Goal: Task Accomplishment & Management: Manage account settings

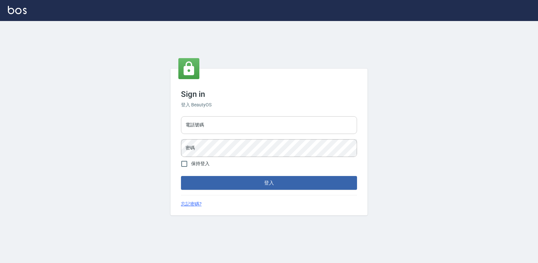
click at [242, 123] on input "電話號碼" at bounding box center [269, 125] width 176 height 18
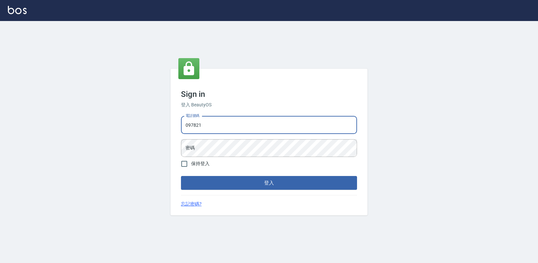
type input "0978210283"
click at [181, 176] on button "登入" at bounding box center [269, 183] width 176 height 14
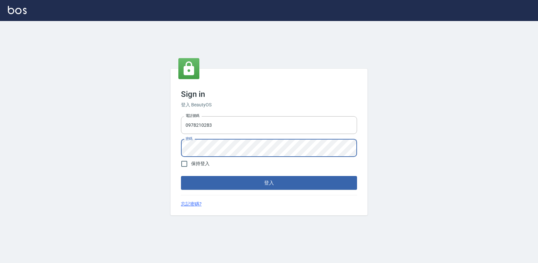
click at [181, 176] on button "登入" at bounding box center [269, 183] width 176 height 14
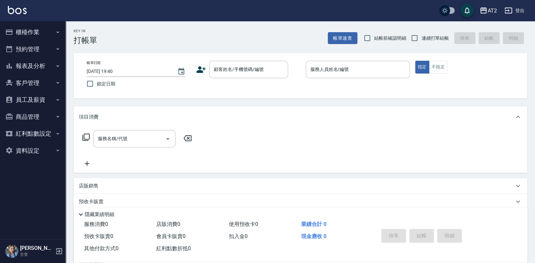
click at [428, 41] on span "連續打單結帳" at bounding box center [435, 38] width 28 height 7
click at [421, 41] on input "連續打單結帳" at bounding box center [415, 38] width 14 height 14
checkbox input "true"
click at [258, 72] on input "顧客姓名/手機號碼/編號" at bounding box center [243, 69] width 63 height 11
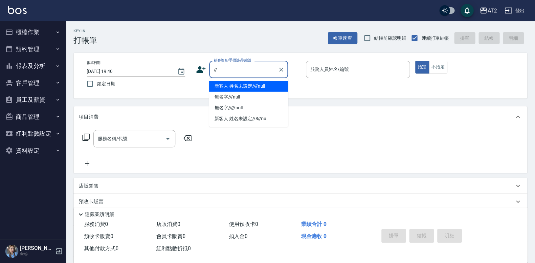
type input "新客人 姓名未設定////null"
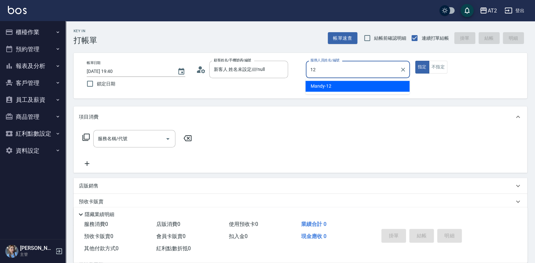
type input "Mandy-12"
type button "true"
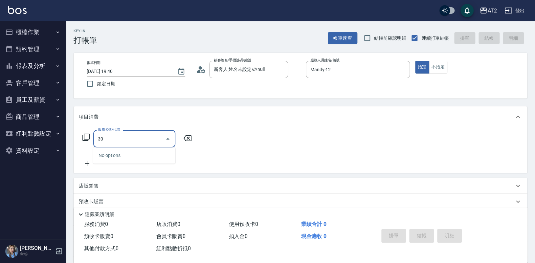
type input "301"
type input "150"
type input "燙髮(301)"
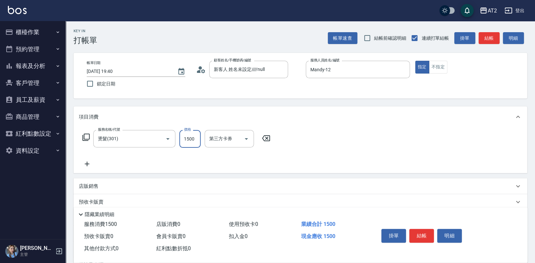
type input "2"
type input "0"
type input "200"
type input "2000"
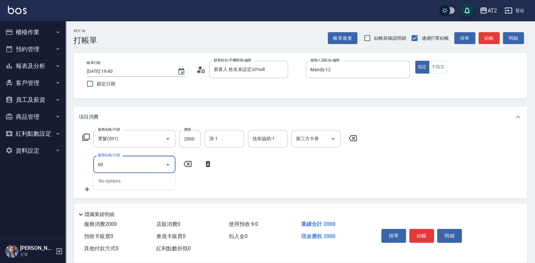
type input "601"
type input "300"
type input "自備護髮(601)"
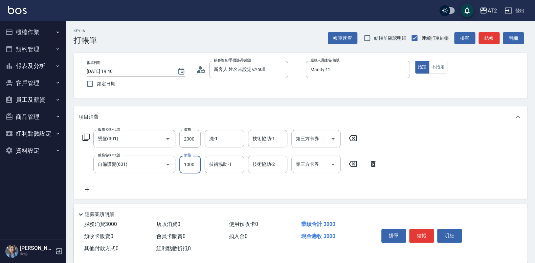
type input "200"
type input "250"
type input "450"
type input "2500"
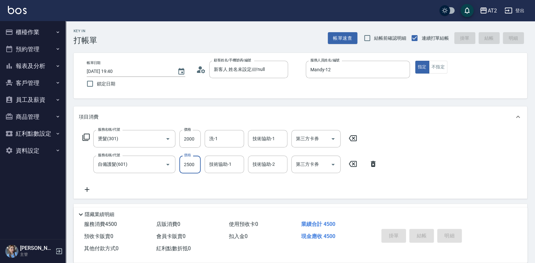
type input "0"
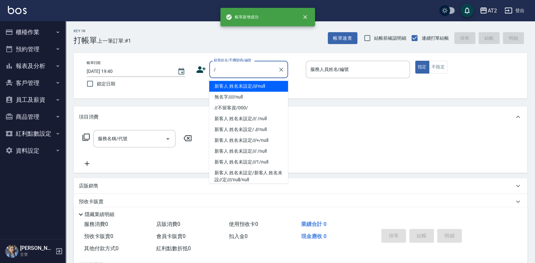
type input "新客人 姓名未設定////null"
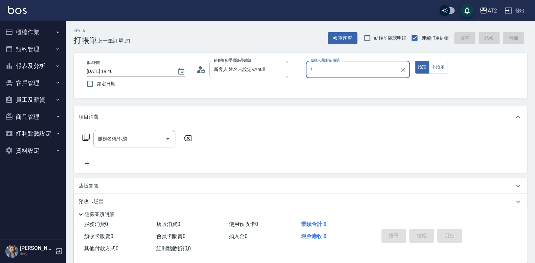
type input "11"
type input "無名字///null"
type input "Nini-11"
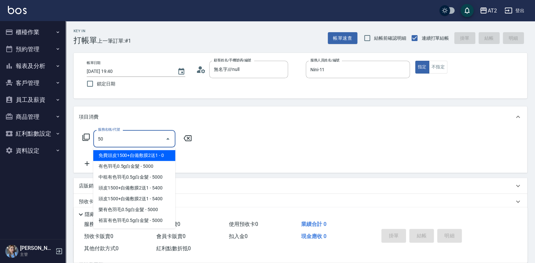
type input "501"
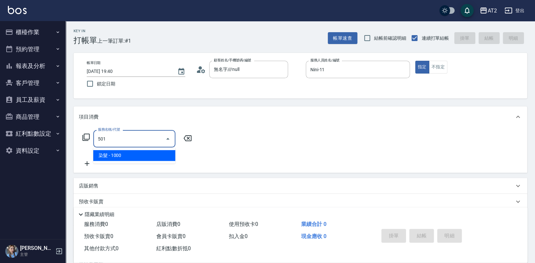
type input "100"
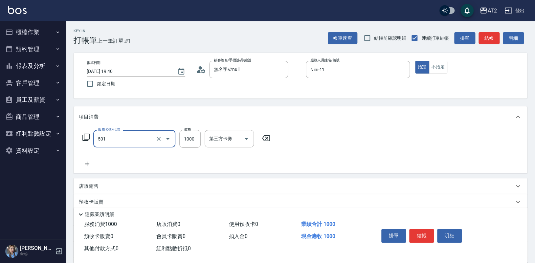
type input "染髮(501)"
type input "0"
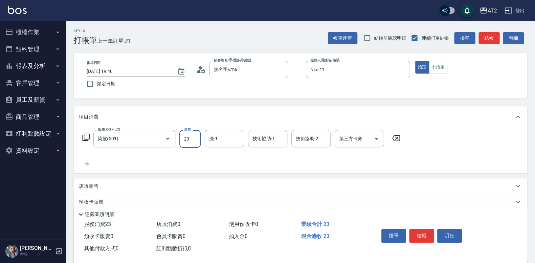
type input "239"
type input "230"
type input "2399"
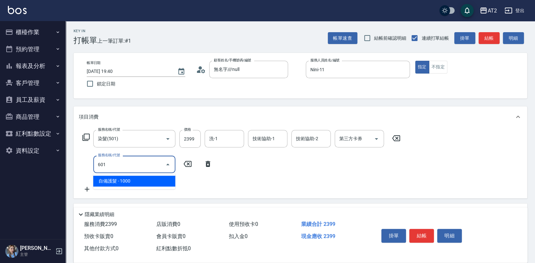
type input "601"
type input "330"
type input "自備護髮(601)"
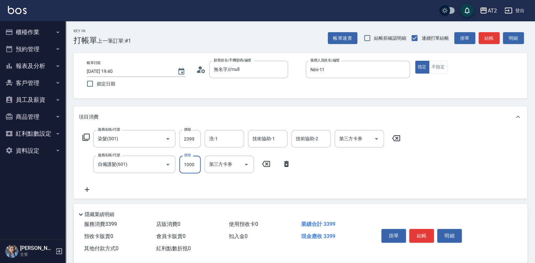
type input "1"
type input "240"
type input "150"
type input "380"
type input "1500"
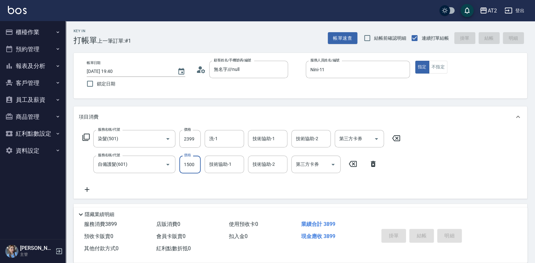
type input "[DATE] 19:41"
type input "0"
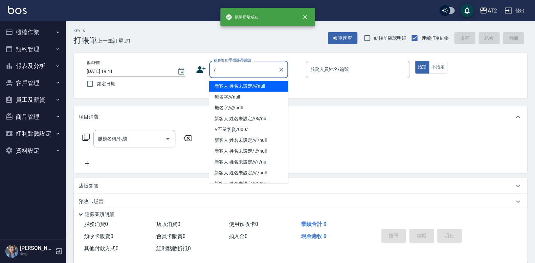
type input "新客人 姓名未設定////null"
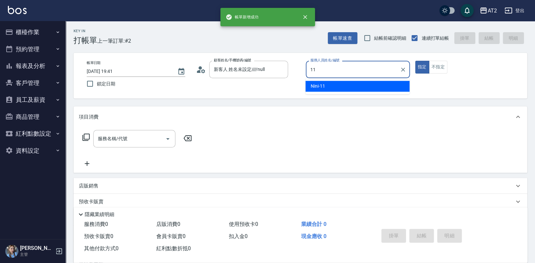
type input "Nini-11"
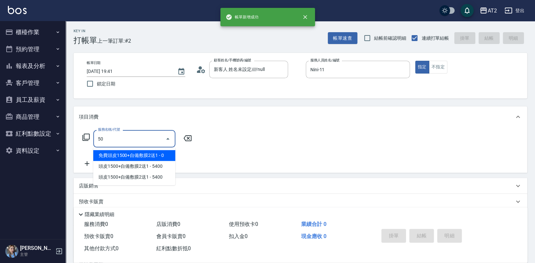
type input "501"
type input "100"
type input "染髮(501)"
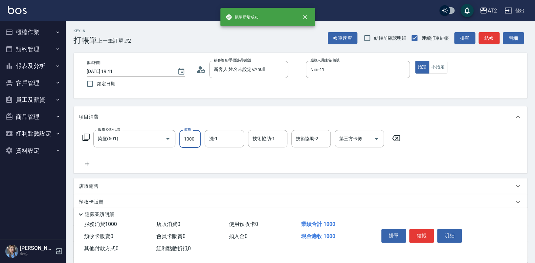
type input "0"
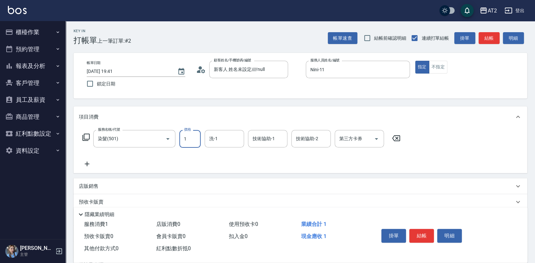
type input "18"
type input "10"
type input "1899"
type input "180"
type input "1899"
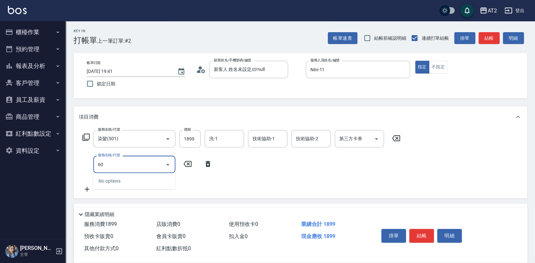
type input "601"
type input "280"
type input "自備護髮(601)"
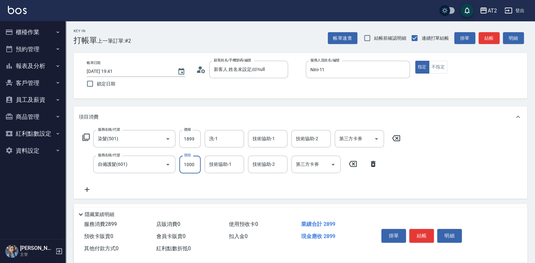
type input "3"
type input "190"
type input "300"
type input "480"
type input "3000"
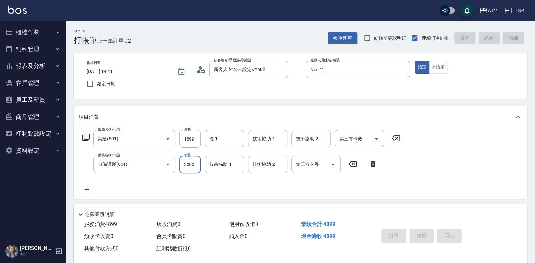
type input "0"
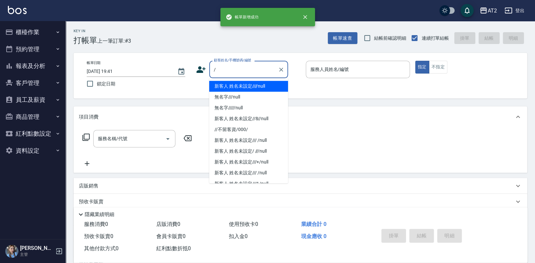
type input "新客人 姓名未設定////null"
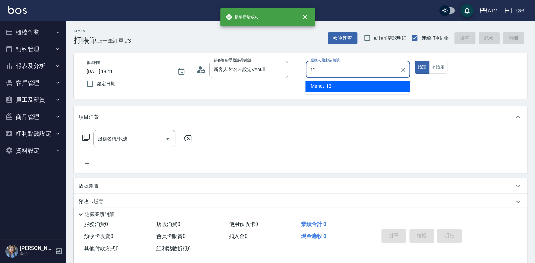
type input "Mandy-12"
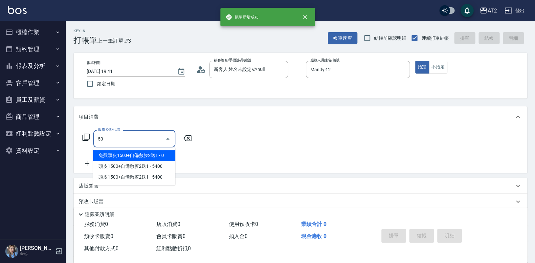
type input "501"
type input "100"
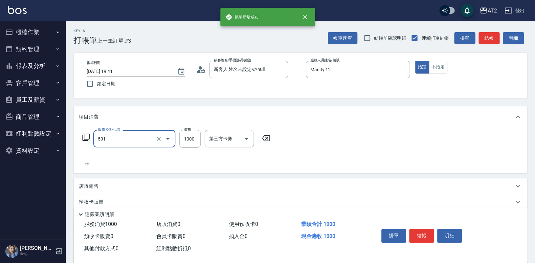
type input "染髮(501)"
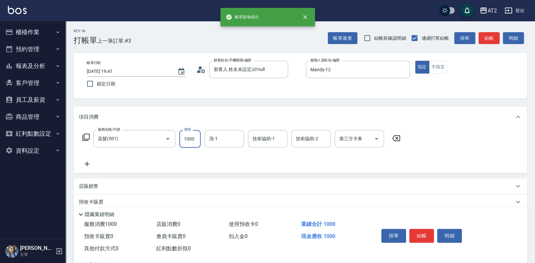
type input "1"
type input "0"
type input "150"
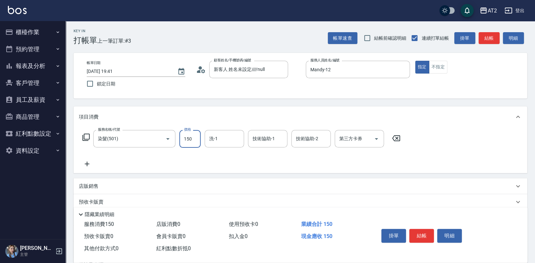
type input "150"
type input "1500"
type input "6"
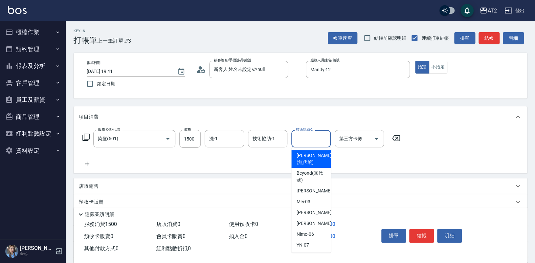
click at [96, 164] on div "服務名稱/代號 染髮(501) 服務名稱/代號 價格 1500 價格 洗-1 洗-1 技術協助-1 技術協助-1 技術協助-2 技術協助-2 第三方卡券 第三…" at bounding box center [241, 149] width 325 height 38
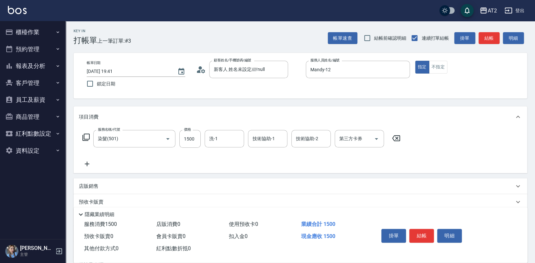
click at [89, 165] on icon at bounding box center [87, 164] width 16 height 8
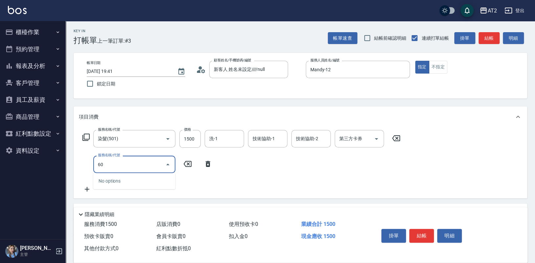
type input "601"
type input "250"
type input "自備護髮(601)"
type input "2"
type input "150"
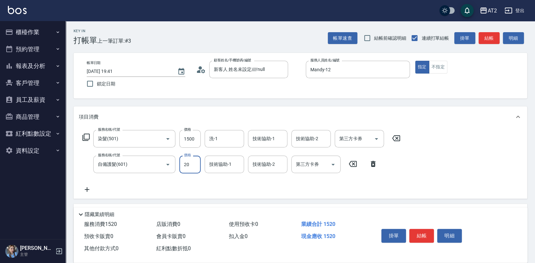
type input "200"
type input "170"
type input "2000"
type input "350"
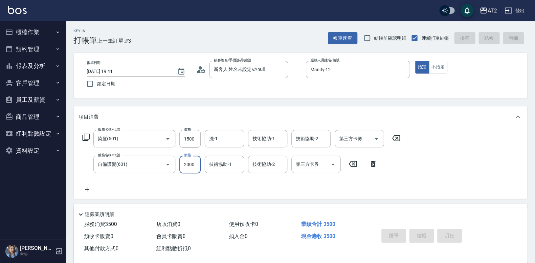
type input "0"
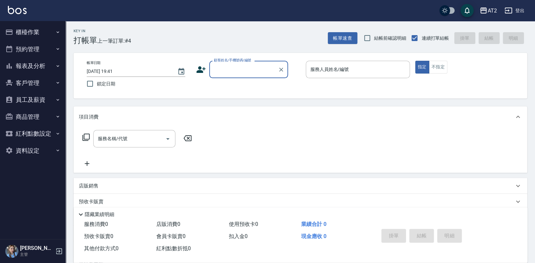
click at [31, 68] on button "報表及分析" at bounding box center [33, 65] width 60 height 17
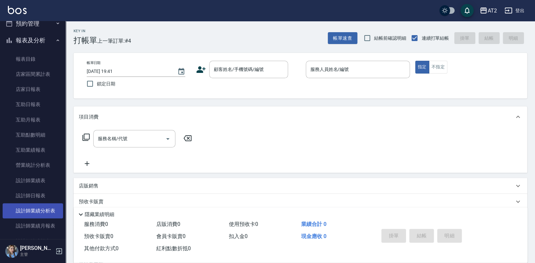
scroll to position [65, 0]
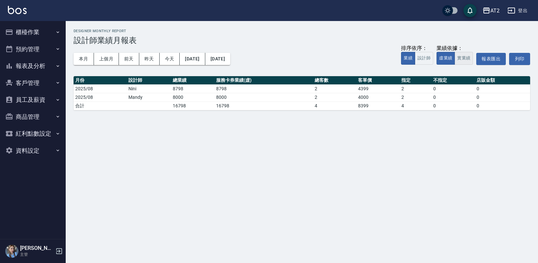
click at [460, 60] on button "實業績" at bounding box center [463, 58] width 18 height 13
click at [86, 55] on button "本月" at bounding box center [84, 59] width 20 height 12
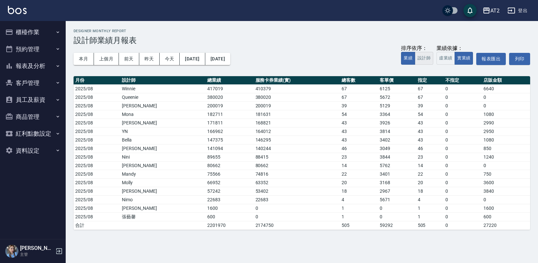
click at [423, 61] on button "設計師" at bounding box center [424, 58] width 18 height 13
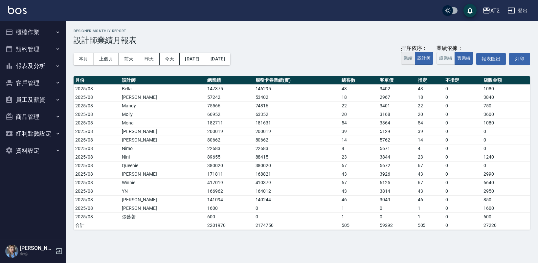
click at [409, 56] on button "業績" at bounding box center [408, 58] width 14 height 13
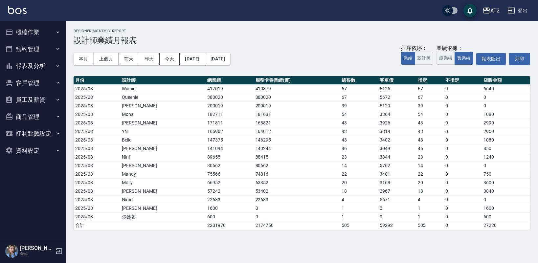
click at [31, 31] on button "櫃檯作業" at bounding box center [33, 32] width 60 height 17
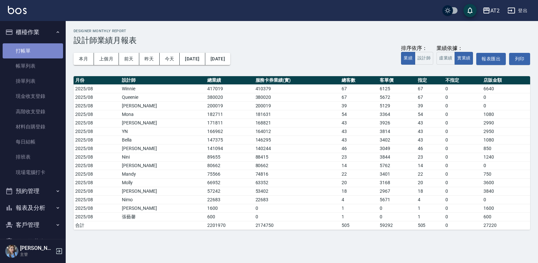
click at [42, 44] on link "打帳單" at bounding box center [33, 50] width 60 height 15
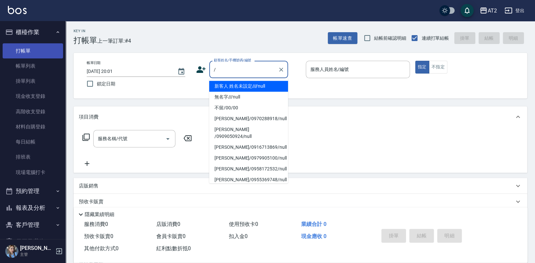
type input "新客人 姓名未設定////null"
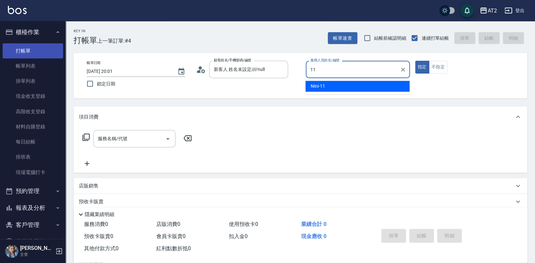
type input "Nini-11"
type button "true"
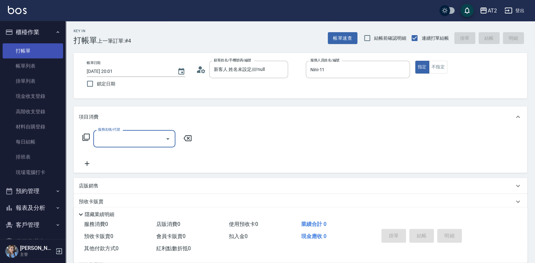
type input "5"
type input "無名字///null"
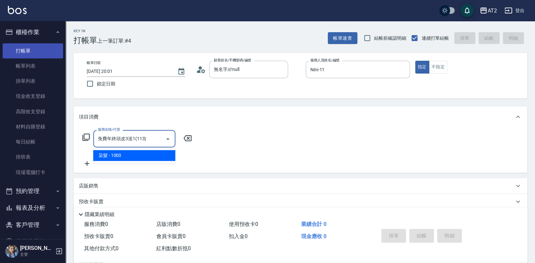
type input "1"
type input "0"
type input "501"
type input "100"
type input "染髮(501)"
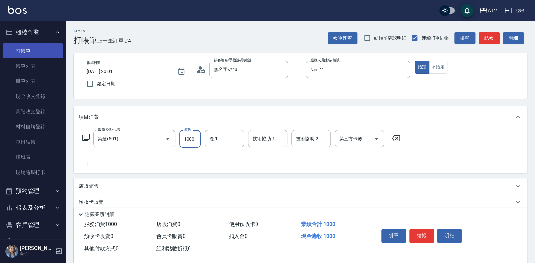
type input "1"
type input "0"
type input "19"
type input "10"
type input "1999"
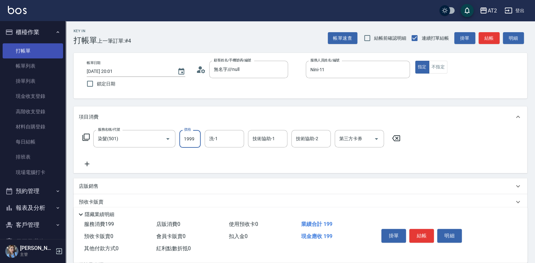
type input "190"
type input "1999"
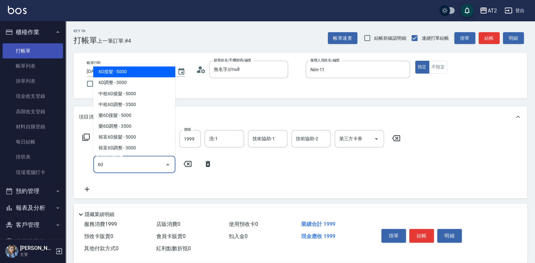
type input "601"
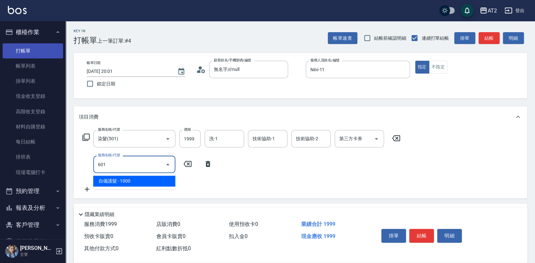
type input "290"
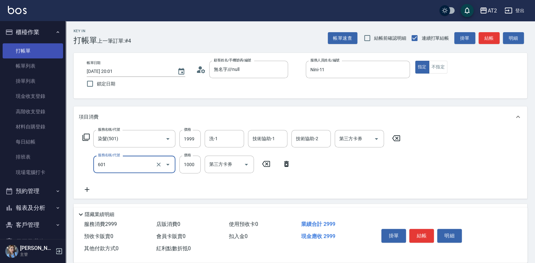
type input "自備護髮(601)"
type input "200"
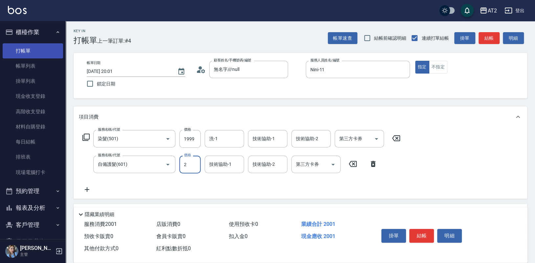
type input "20"
type input "210"
type input "2000"
type input "390"
type input "2000"
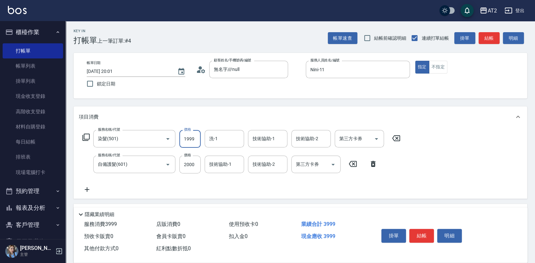
click at [188, 139] on input "1999" at bounding box center [189, 139] width 21 height 18
click at [193, 139] on input "1999" at bounding box center [189, 139] width 21 height 18
drag, startPoint x: 193, startPoint y: 139, endPoint x: 189, endPoint y: 138, distance: 4.0
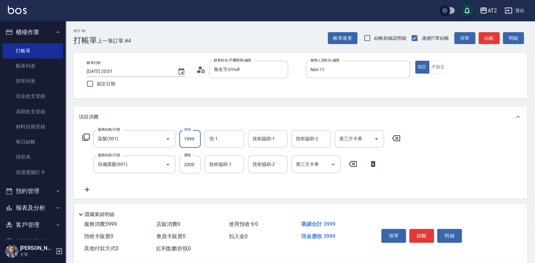
click at [187, 139] on input "1999" at bounding box center [189, 139] width 21 height 18
type input "200"
type input "179"
type input "210"
type input "1799"
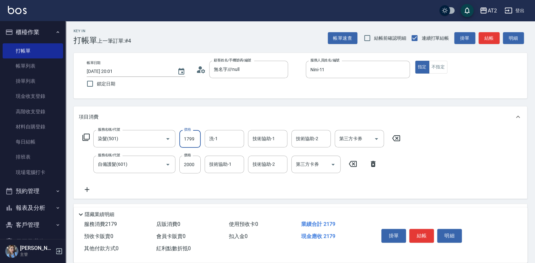
type input "370"
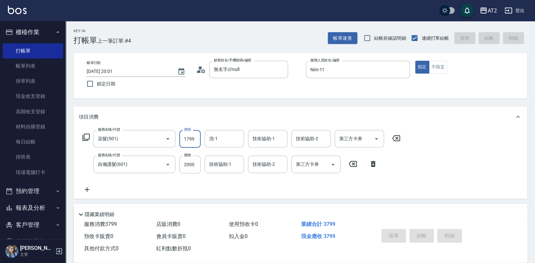
type input "0"
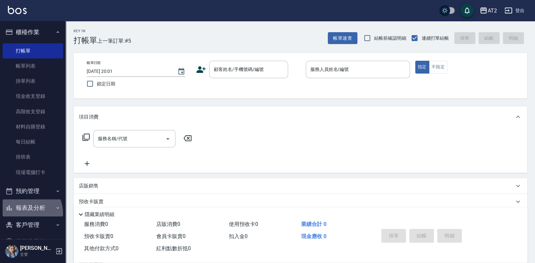
click at [25, 213] on button "報表及分析" at bounding box center [33, 207] width 60 height 17
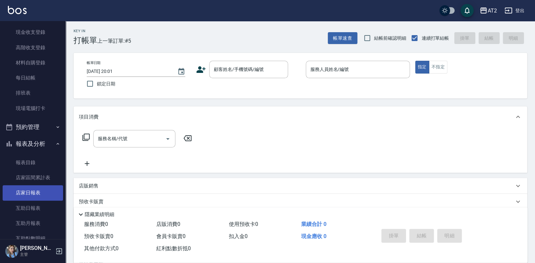
scroll to position [65, 0]
click at [34, 191] on link "店家日報表" at bounding box center [33, 191] width 60 height 15
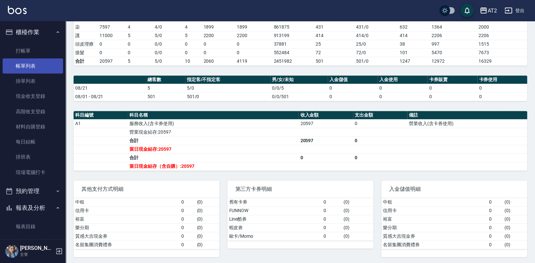
click at [28, 64] on link "帳單列表" at bounding box center [33, 65] width 60 height 15
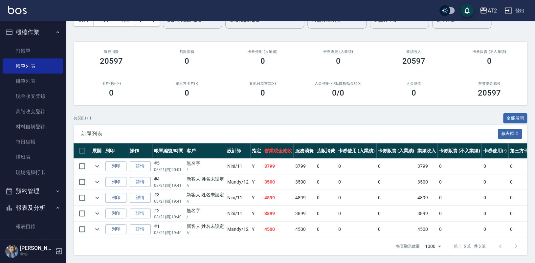
scroll to position [43, 0]
click at [133, 161] on link "詳情" at bounding box center [140, 166] width 21 height 10
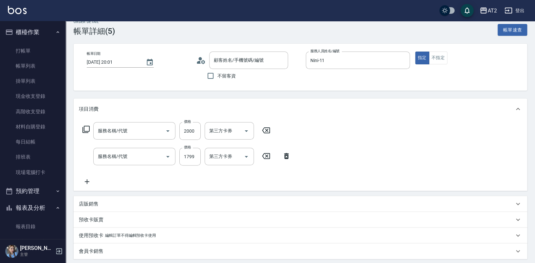
type input "2025/08/21 20:01"
type input "Nini-11"
type input "370"
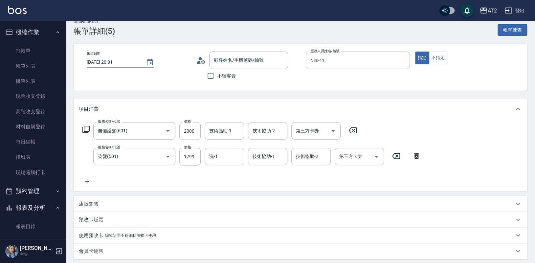
type input "自備護髮(601)"
type input "染髮(501)"
type input "無名字///null"
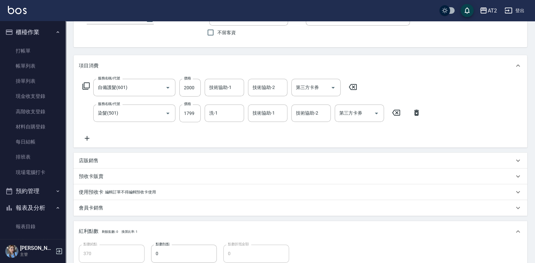
scroll to position [108, 0]
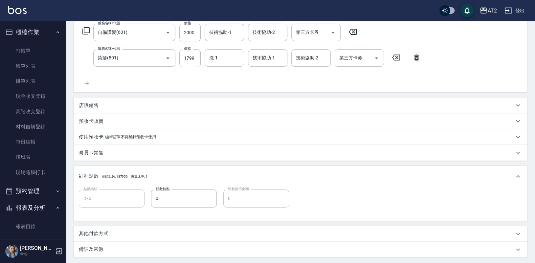
click at [117, 100] on div "店販銷售" at bounding box center [300, 106] width 453 height 16
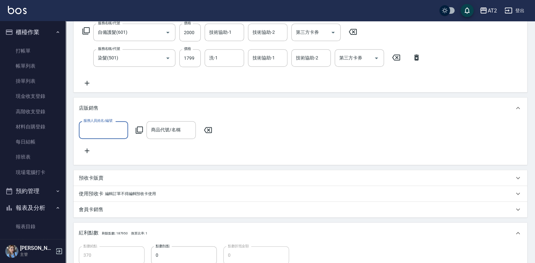
scroll to position [0, 0]
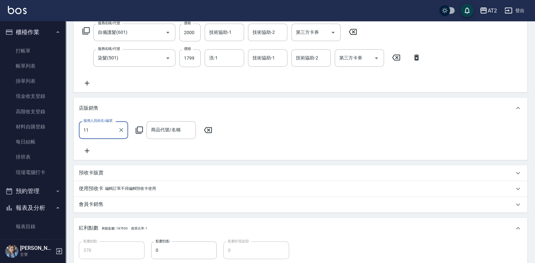
type input "Nini-11"
type input "喬"
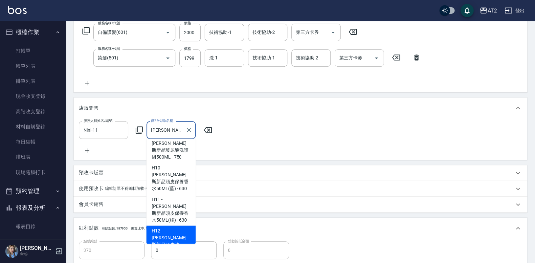
scroll to position [65, 0]
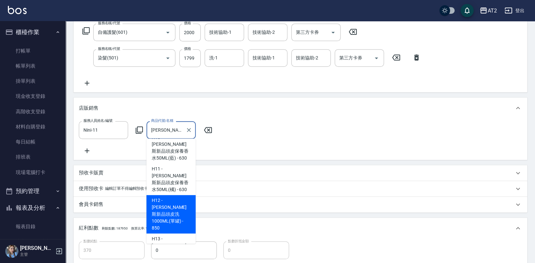
click at [176, 195] on span "H12 - 喬娜斯新品頭皮洗1000ML(單罐) - 850" at bounding box center [170, 214] width 49 height 38
type input "460"
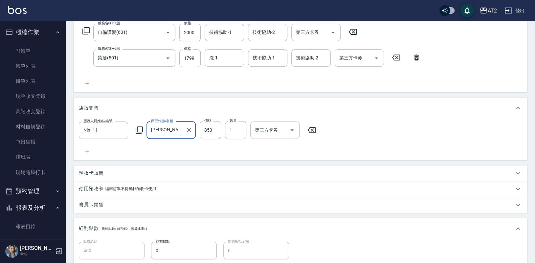
type input "喬娜斯新品頭皮洗1000ML(單罐)"
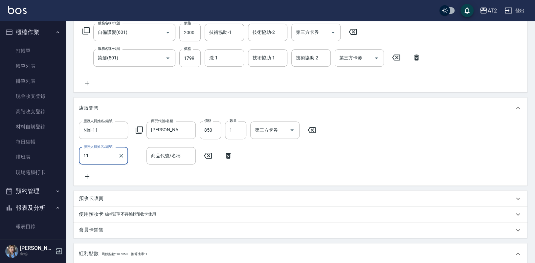
type input "Nini-11"
type input "喬"
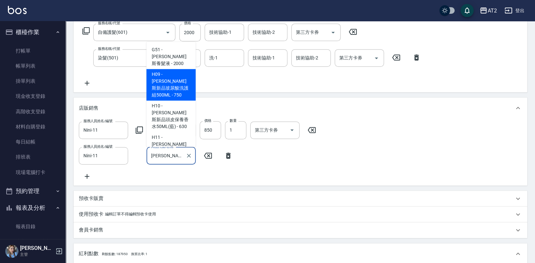
click at [178, 69] on span "H09 - 喬娜斯新品玻尿酸洗護組500ML - 750" at bounding box center [170, 85] width 49 height 32
type input "530"
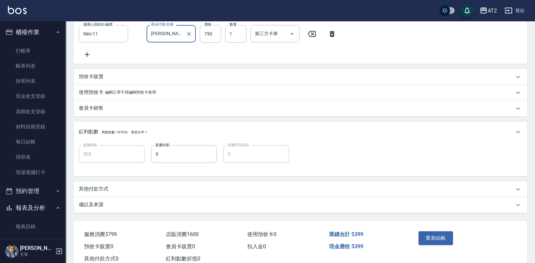
scroll to position [254, 0]
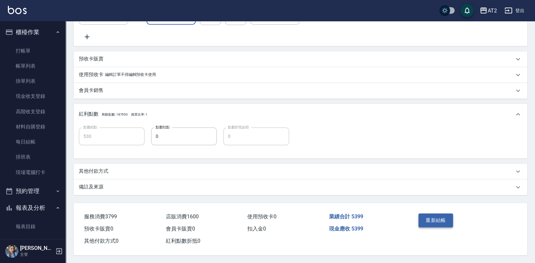
type input "喬娜斯新品玻尿酸洗護組500ML"
click at [440, 219] on button "重新結帳" at bounding box center [435, 220] width 35 height 14
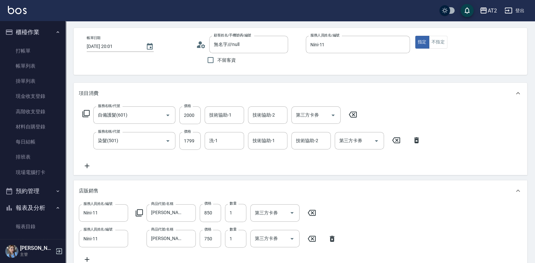
scroll to position [24, 0]
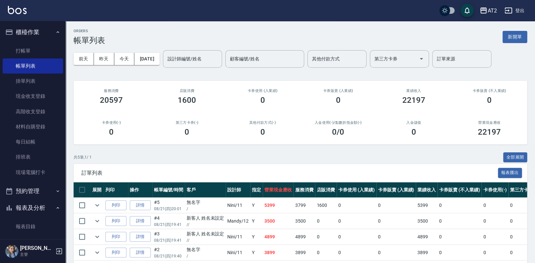
scroll to position [65, 0]
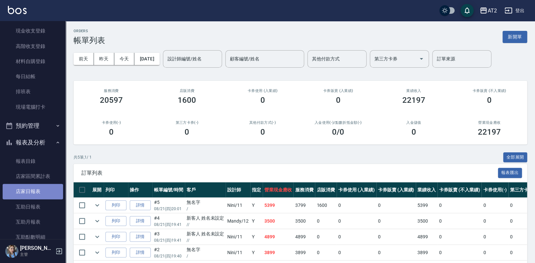
click at [38, 195] on link "店家日報表" at bounding box center [33, 191] width 60 height 15
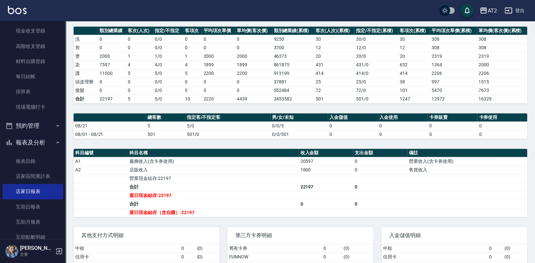
scroll to position [99, 0]
